Goal: Task Accomplishment & Management: Manage account settings

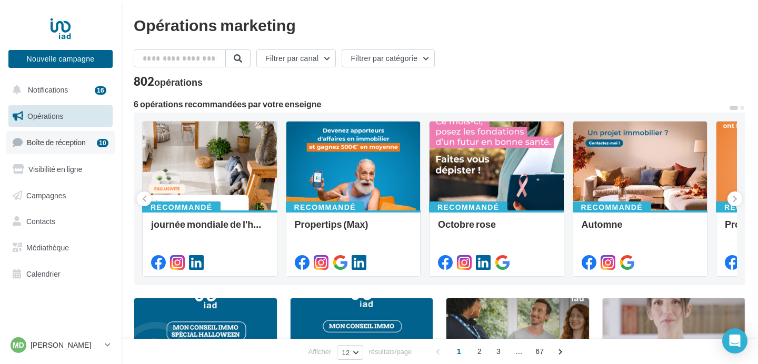
click at [68, 144] on span "Boîte de réception" at bounding box center [56, 142] width 59 height 9
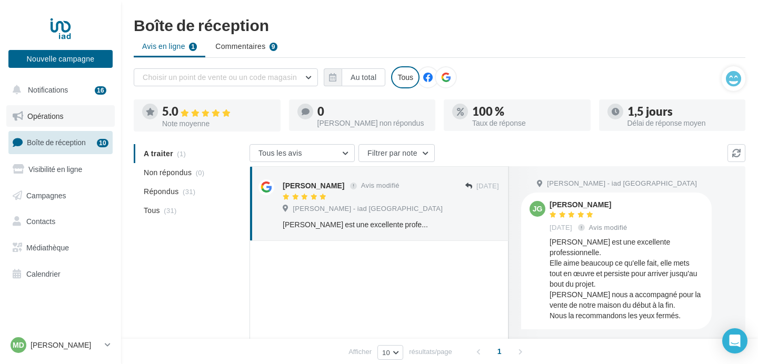
click at [57, 120] on span "Opérations" at bounding box center [45, 116] width 36 height 9
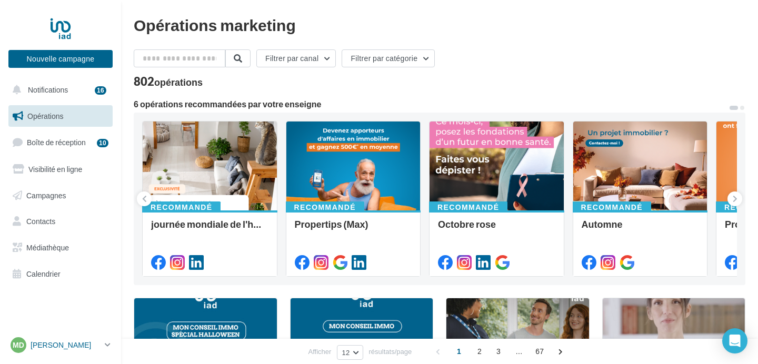
click at [76, 345] on p "[PERSON_NAME]" at bounding box center [66, 345] width 70 height 11
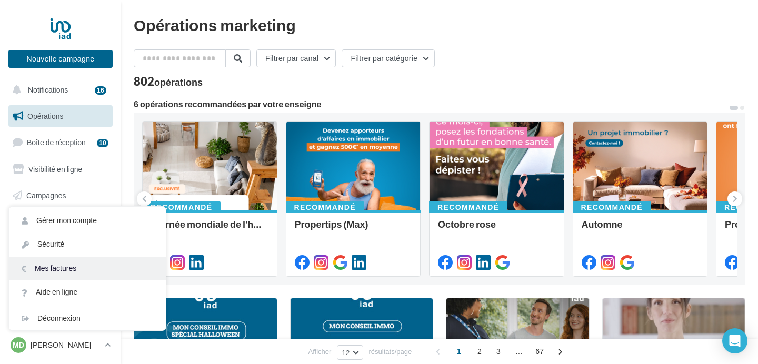
click at [72, 266] on link "Mes factures" at bounding box center [87, 269] width 157 height 24
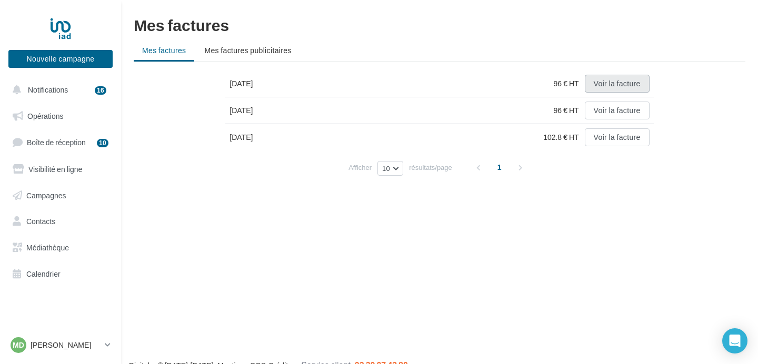
click at [618, 88] on button "Voir la facture" at bounding box center [617, 84] width 65 height 18
